Goal: Information Seeking & Learning: Learn about a topic

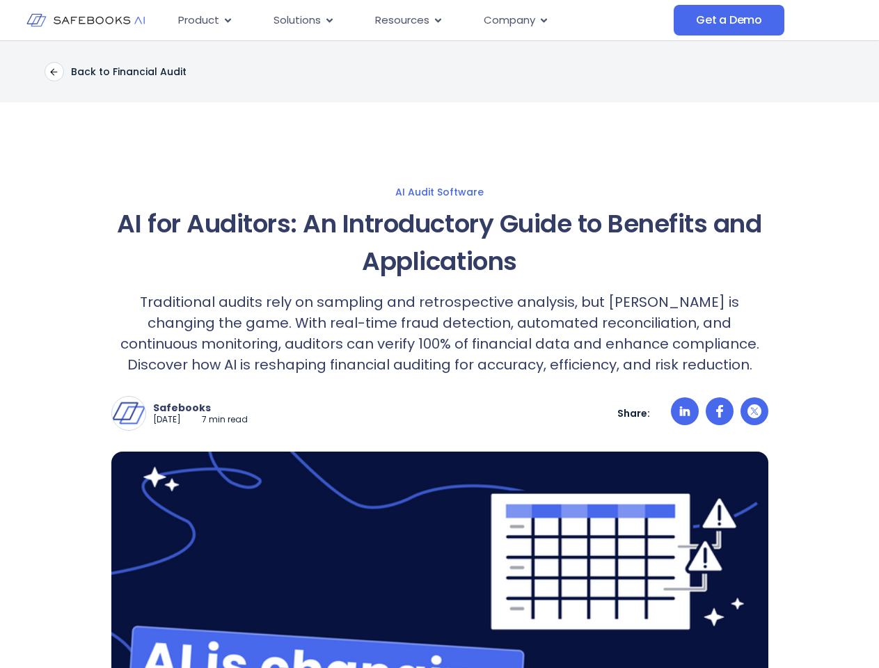
click at [227, 20] on icon "Menu" at bounding box center [228, 20] width 6 height 4
click at [329, 20] on icon "Menu" at bounding box center [329, 20] width 6 height 4
click at [436, 20] on icon "Menu" at bounding box center [438, 20] width 6 height 4
click at [543, 20] on icon "Menu" at bounding box center [544, 20] width 6 height 4
click at [439, 354] on p "Traditional audits rely on sampling and retrospective analysis, but [PERSON_NAM…" at bounding box center [439, 334] width 657 height 84
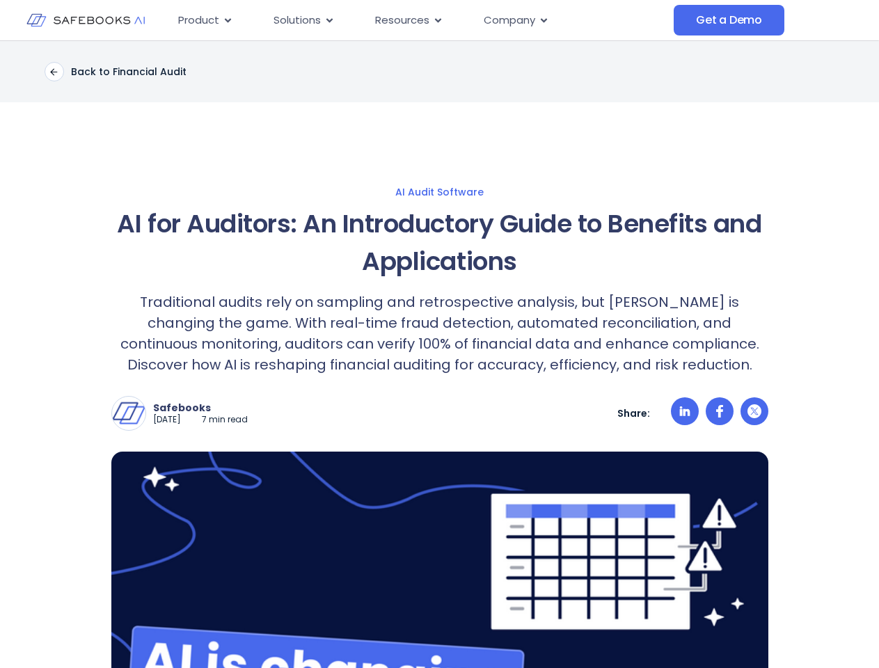
click at [129, 413] on img at bounding box center [128, 413] width 33 height 33
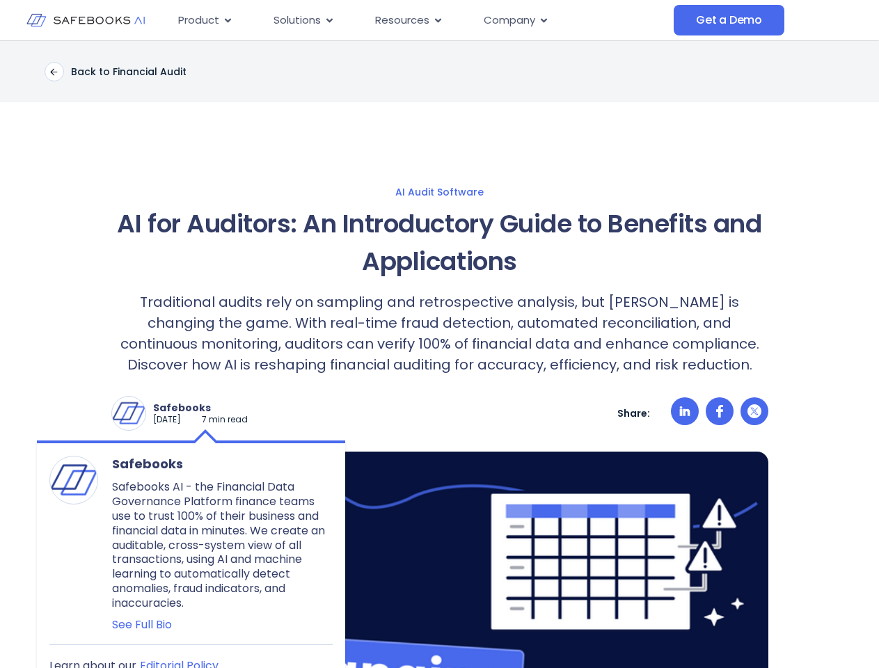
click at [212, 408] on p "Safebooks" at bounding box center [200, 408] width 95 height 13
click at [685, 413] on icon at bounding box center [684, 412] width 10 height 10
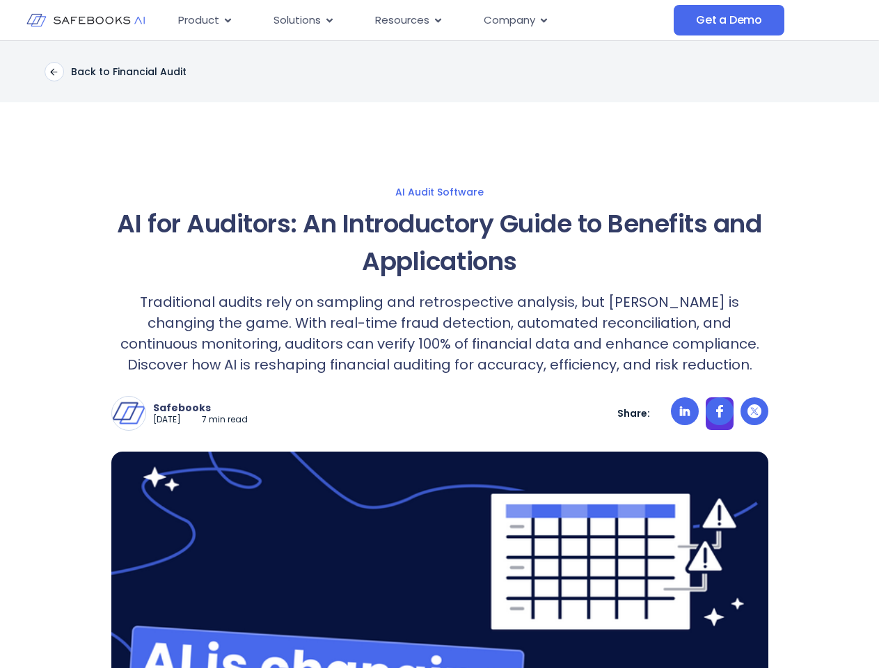
click at [720, 413] on icon at bounding box center [719, 411] width 7 height 13
click at [755, 413] on icon at bounding box center [755, 411] width 14 height 14
